Goal: Navigation & Orientation: Find specific page/section

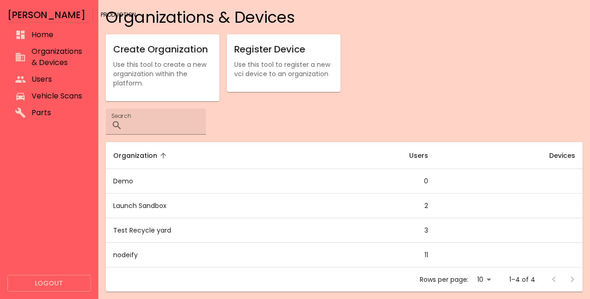
click at [58, 57] on span "Organizations & Devices" at bounding box center [58, 57] width 52 height 22
click at [143, 118] on input "Search" at bounding box center [166, 122] width 80 height 26
click at [78, 60] on span "Organizations & Devices" at bounding box center [58, 57] width 52 height 22
click at [66, 60] on span "Organizations & Devices" at bounding box center [58, 57] width 52 height 22
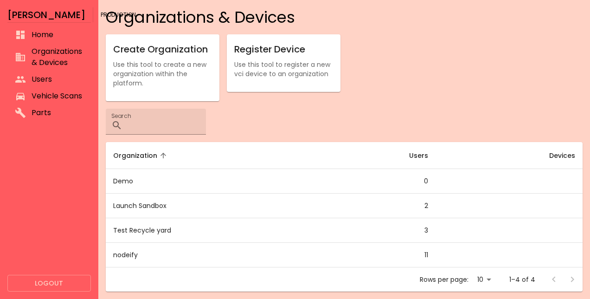
click at [48, 54] on span "Organizations & Devices" at bounding box center [58, 57] width 52 height 22
click at [27, 64] on li "Organizations & Devices" at bounding box center [49, 57] width 84 height 28
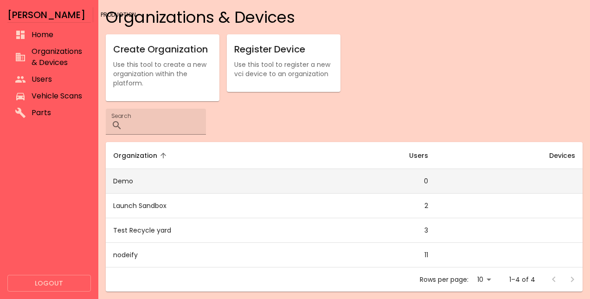
click at [117, 181] on td "Demo" at bounding box center [207, 181] width 202 height 25
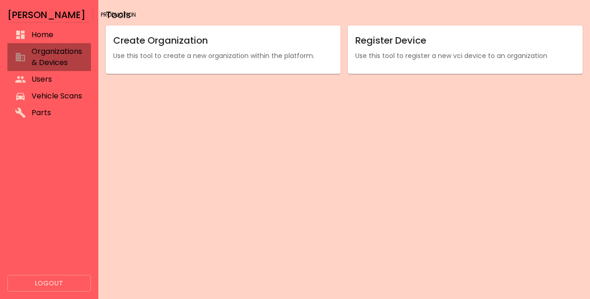
click at [44, 66] on span "Organizations & Devices" at bounding box center [58, 57] width 52 height 22
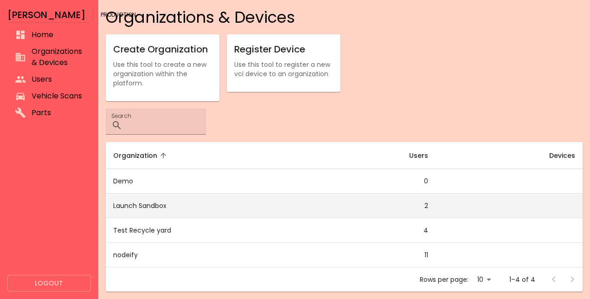
click at [147, 194] on td "Launch Sandbox" at bounding box center [207, 206] width 202 height 25
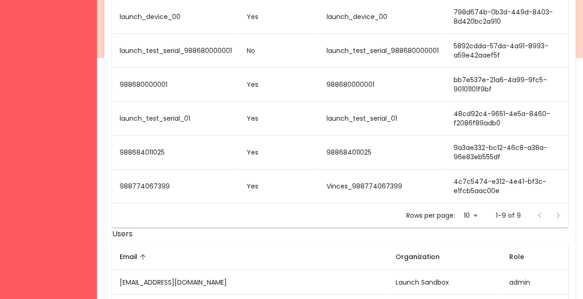
scroll to position [239, 0]
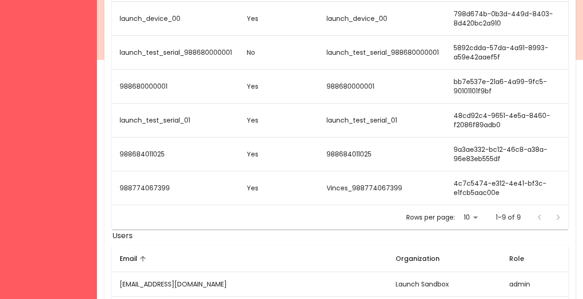
click at [146, 190] on td "988774067399" at bounding box center [175, 188] width 127 height 34
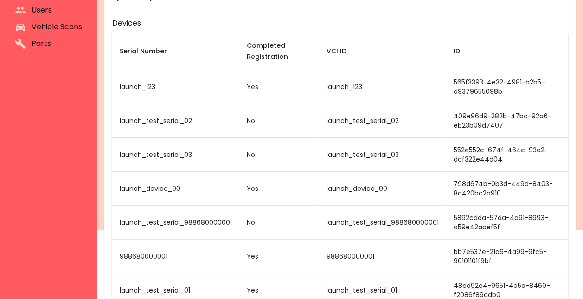
scroll to position [0, 0]
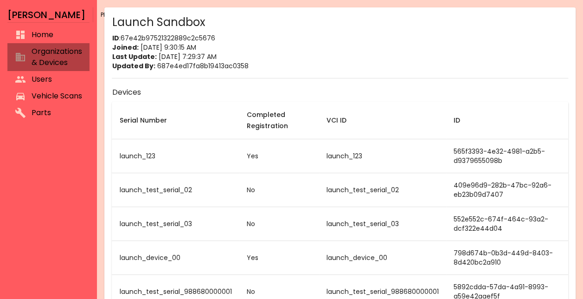
click at [62, 59] on span "Organizations & Devices" at bounding box center [57, 57] width 51 height 22
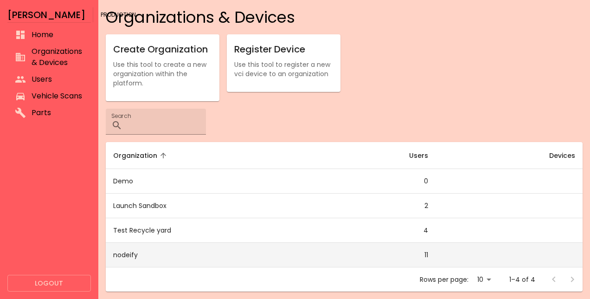
click at [146, 248] on td "nodeify" at bounding box center [207, 255] width 202 height 25
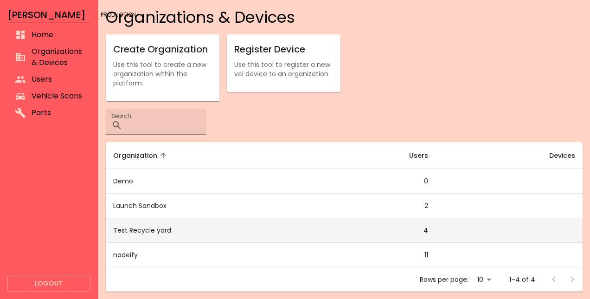
click at [145, 223] on td "Test Recycle yard" at bounding box center [207, 230] width 202 height 25
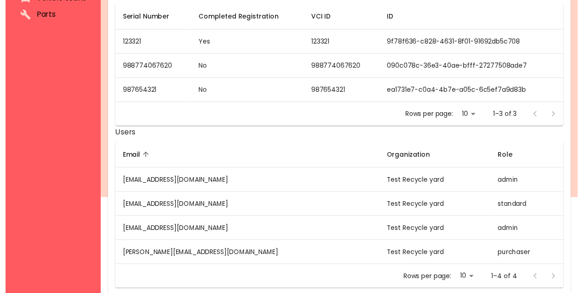
scroll to position [97, 0]
